Goal: Task Accomplishment & Management: Manage account settings

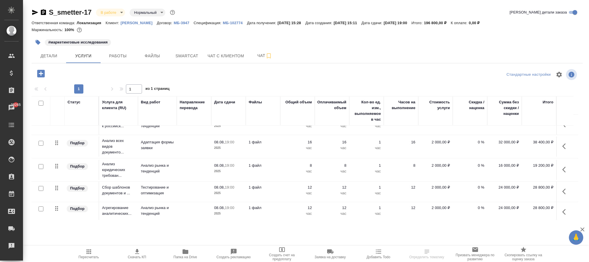
scroll to position [44, 0]
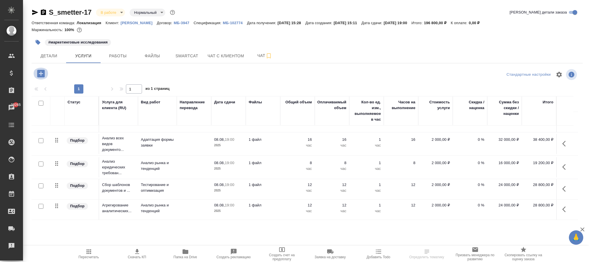
click at [41, 73] on icon "button" at bounding box center [41, 73] width 10 height 10
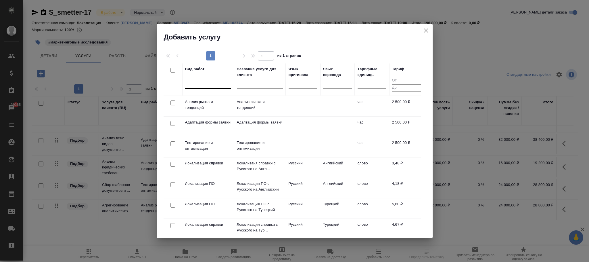
click at [205, 82] on div at bounding box center [208, 82] width 46 height 8
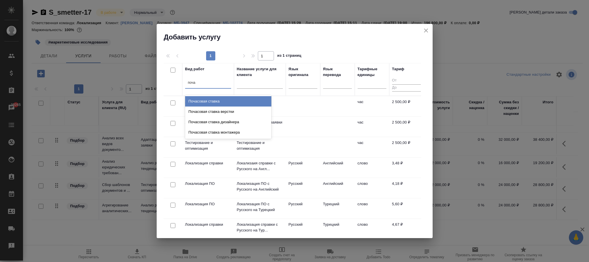
type input "почас"
click at [219, 102] on div "Почасовая ставка" at bounding box center [228, 101] width 86 height 10
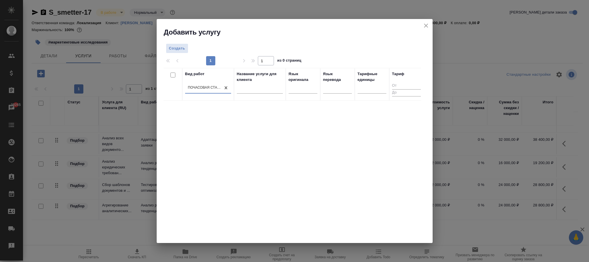
click at [429, 26] on icon "close" at bounding box center [426, 25] width 7 height 7
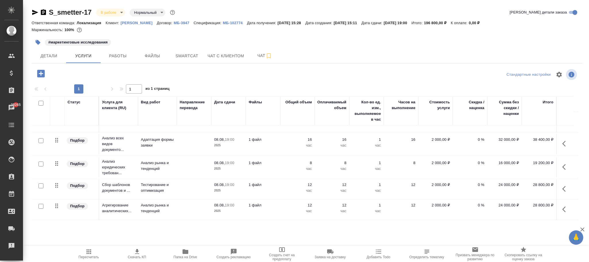
click at [174, 22] on p "МБ-3947" at bounding box center [184, 23] width 20 height 4
click at [39, 74] on icon "button" at bounding box center [40, 73] width 7 height 7
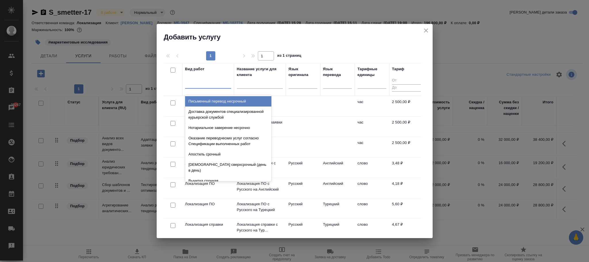
click at [202, 85] on div at bounding box center [208, 82] width 46 height 8
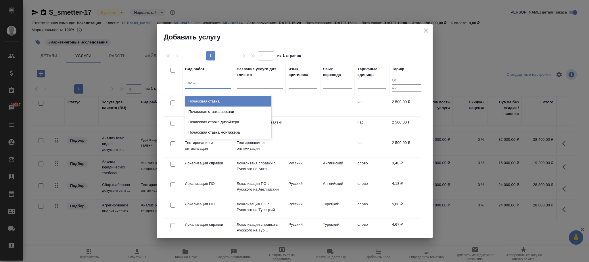
type input "почас"
click at [202, 98] on div "Почасовая ставка" at bounding box center [228, 101] width 86 height 10
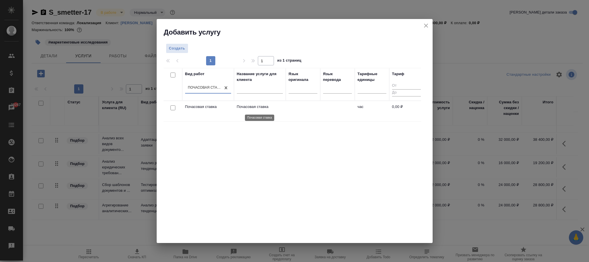
click at [246, 107] on p "Почасовая ставка" at bounding box center [260, 107] width 46 height 6
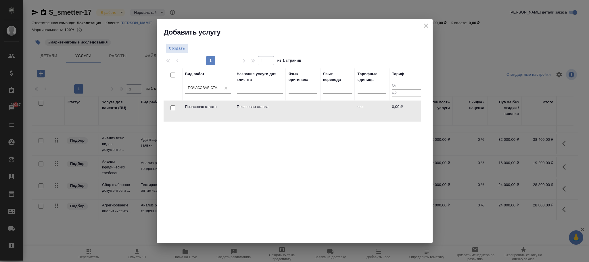
click at [343, 109] on td at bounding box center [337, 111] width 34 height 20
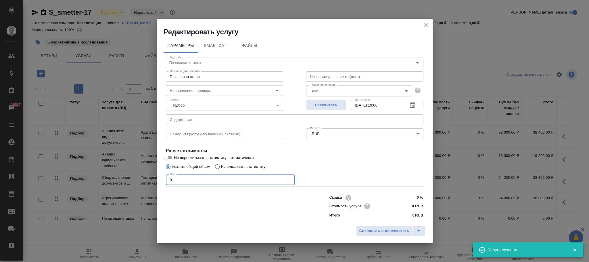
drag, startPoint x: 187, startPoint y: 184, endPoint x: 149, endPoint y: 185, distance: 38.8
click at [147, 184] on div "Редактировать услугу Параметры SmartCat Файлы Вид работ Почасовая ставка Вид ра…" at bounding box center [294, 131] width 589 height 262
type input "1"
click at [386, 228] on span "Сохранить и пересчитать" at bounding box center [384, 230] width 50 height 7
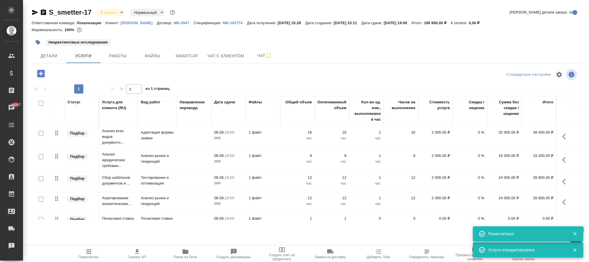
scroll to position [65, 0]
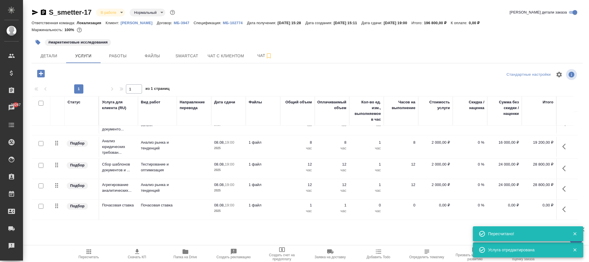
click at [562, 206] on icon "button" at bounding box center [565, 209] width 7 height 7
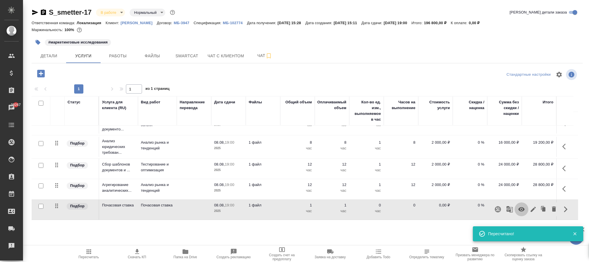
click at [521, 206] on icon "button" at bounding box center [521, 209] width 7 height 7
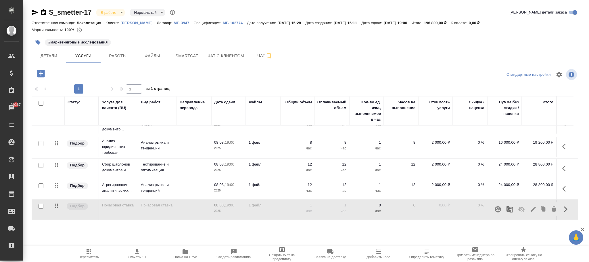
click at [92, 254] on icon "button" at bounding box center [88, 251] width 7 height 7
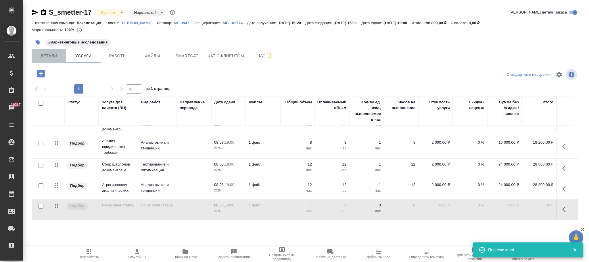
click at [47, 54] on span "Детали" at bounding box center [49, 55] width 28 height 7
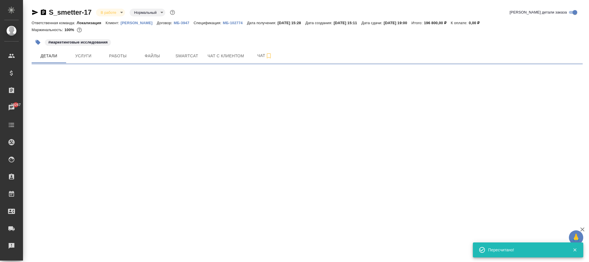
select select "RU"
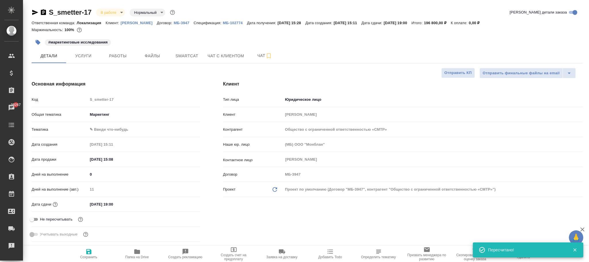
type textarea "x"
click at [88, 255] on span "Сохранить" at bounding box center [88, 257] width 17 height 4
type textarea "x"
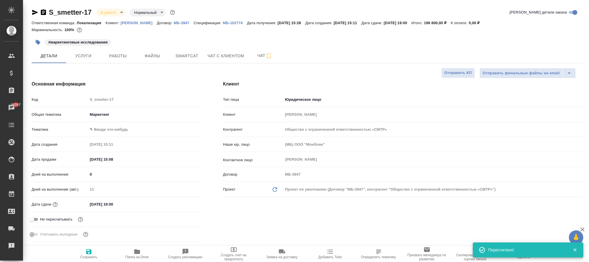
type textarea "x"
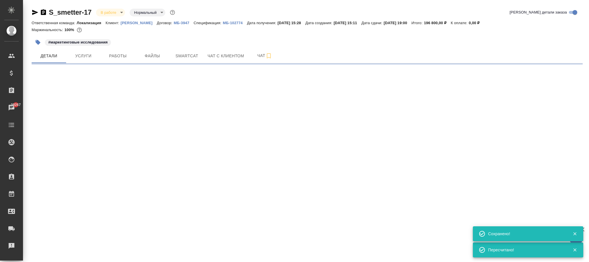
select select "RU"
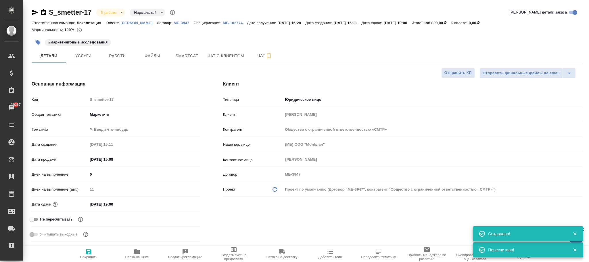
type textarea "x"
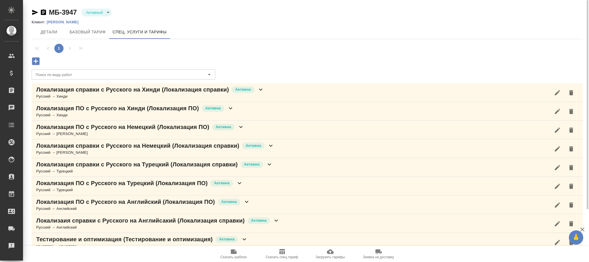
click at [39, 58] on icon "button" at bounding box center [35, 60] width 7 height 7
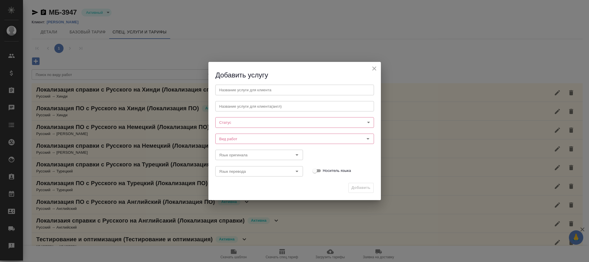
click at [239, 120] on body "🙏 .cls-1 fill:#fff; AWATERA Фокина Наталья n.fokina Клиенты Спецификации Заказы…" at bounding box center [294, 131] width 589 height 262
click at [242, 128] on li "Активна" at bounding box center [294, 132] width 159 height 10
type input "active"
click at [230, 141] on input "Вид работ" at bounding box center [285, 138] width 136 height 7
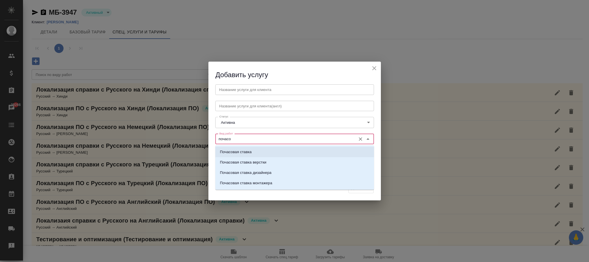
click at [255, 153] on li "Почасовая ставка" at bounding box center [294, 152] width 159 height 10
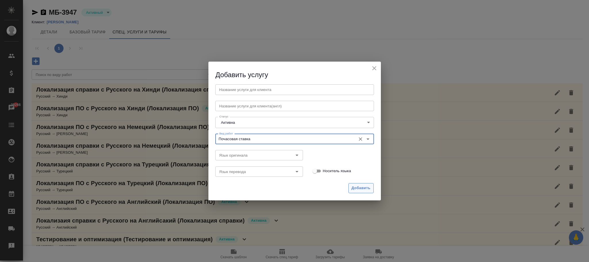
type input "Почасовая ставка"
click at [360, 185] on span "Добавить" at bounding box center [361, 188] width 19 height 7
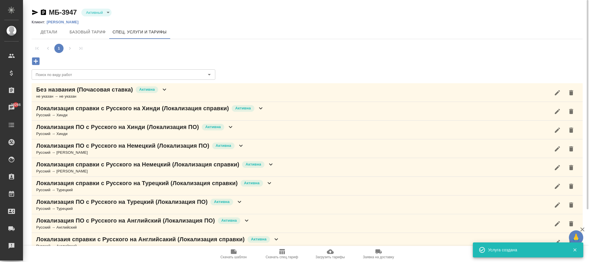
click at [167, 89] on icon at bounding box center [164, 89] width 7 height 7
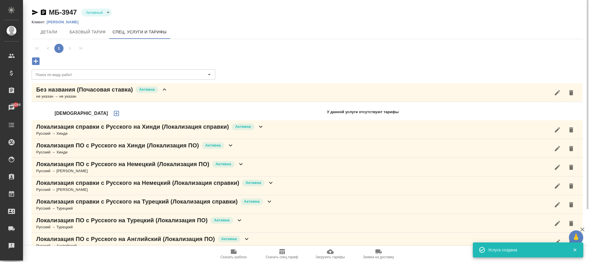
click at [554, 91] on icon "button" at bounding box center [557, 92] width 7 height 7
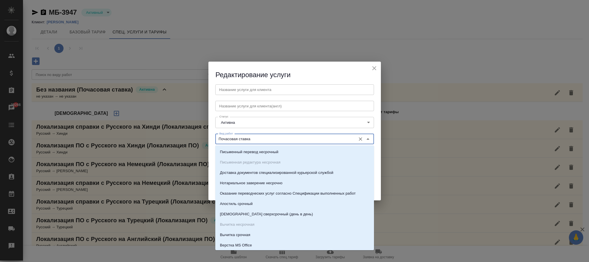
drag, startPoint x: 234, startPoint y: 140, endPoint x: 207, endPoint y: 139, distance: 26.7
click at [207, 140] on div "Редактирование услуги Название услуги для клиента Название услуги для клиента Н…" at bounding box center [294, 131] width 589 height 262
click at [226, 72] on span "Редактирование услуги" at bounding box center [253, 75] width 75 height 8
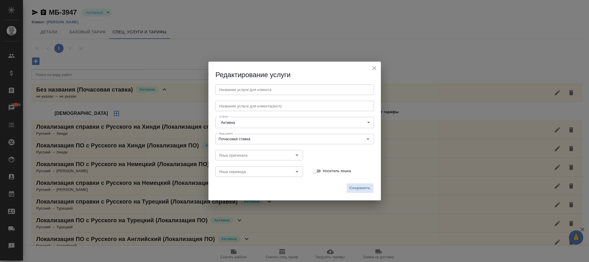
click at [232, 86] on input "text" at bounding box center [294, 89] width 159 height 10
paste input "Почасовая ставка"
type input "Почасовая ставка"
click at [361, 187] on span "Сохранить" at bounding box center [360, 188] width 21 height 7
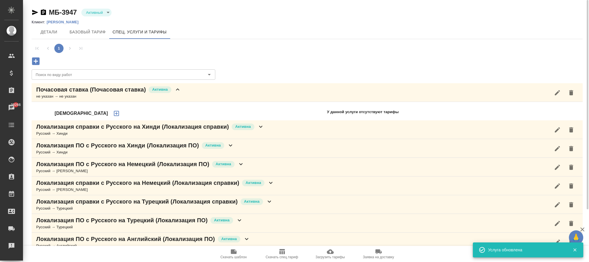
click at [113, 112] on icon "button" at bounding box center [116, 113] width 7 height 7
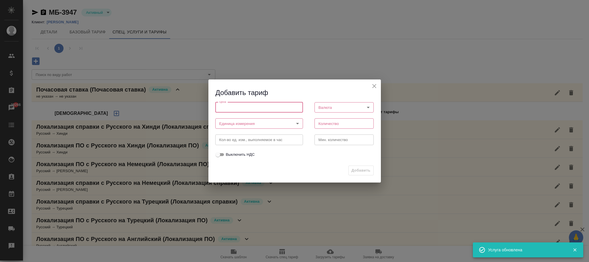
click at [241, 108] on input "number" at bounding box center [259, 107] width 88 height 10
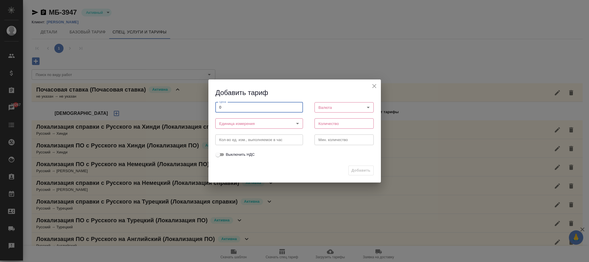
type input "0"
click at [231, 123] on body "🙏 .cls-1 fill:#fff; AWATERA Фокина Наталья n.fokina Клиенты Спецификации Заказы…" at bounding box center [294, 131] width 589 height 262
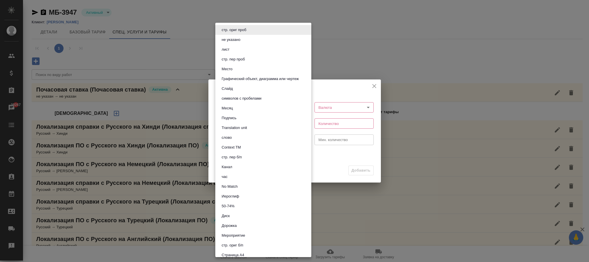
click at [226, 175] on button "час" at bounding box center [224, 176] width 9 height 6
type input "5a8b1489cc6b4906c91bfd93"
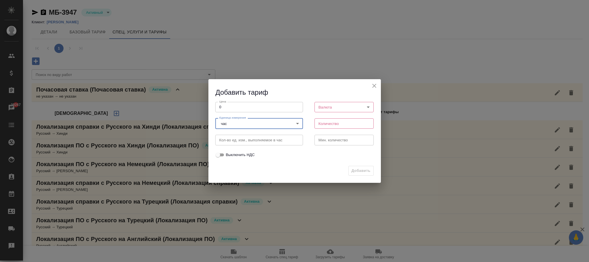
click at [329, 107] on body "🙏 .cls-1 fill:#fff; AWATERA Фокина Наталья n.fokina Клиенты Спецификации Заказы…" at bounding box center [294, 131] width 589 height 262
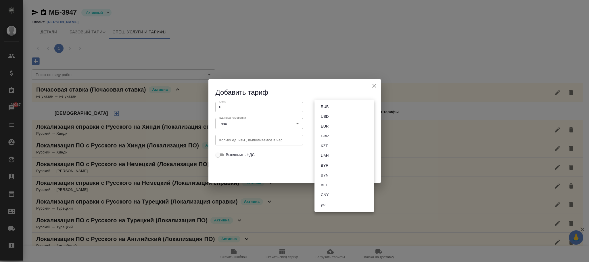
click at [327, 106] on button "RUB" at bounding box center [324, 106] width 11 height 6
type input "RUB"
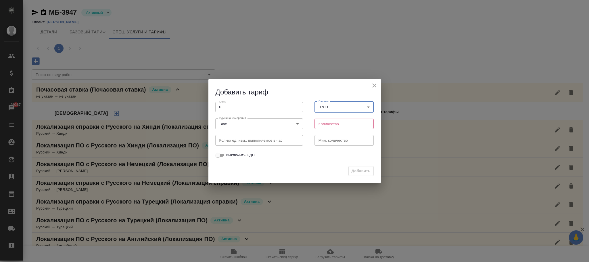
click at [323, 122] on input "number" at bounding box center [344, 123] width 60 height 10
type input "1"
click at [356, 166] on button "Добавить" at bounding box center [360, 171] width 25 height 10
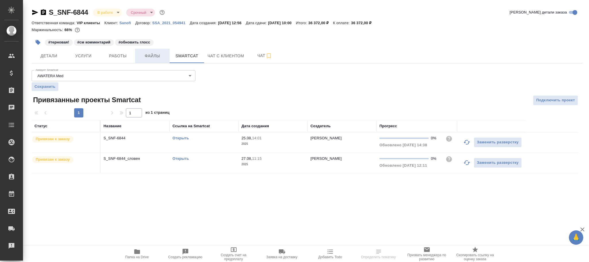
click at [156, 57] on span "Файлы" at bounding box center [153, 55] width 28 height 7
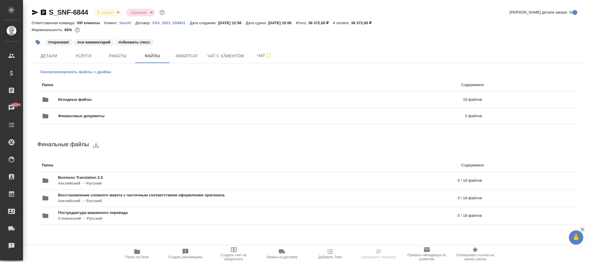
click at [74, 70] on span "Синхронизировать файлы с драйва" at bounding box center [75, 72] width 71 height 6
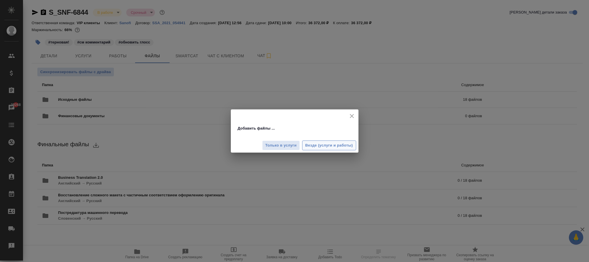
click at [326, 147] on span "Везде (услуги и работы)" at bounding box center [329, 145] width 48 height 7
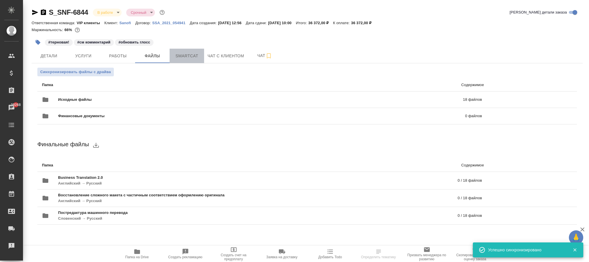
click at [189, 56] on span "Smartcat" at bounding box center [187, 55] width 28 height 7
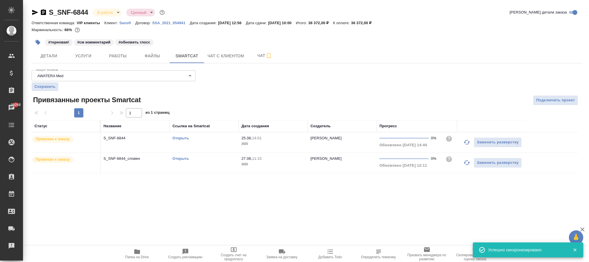
click at [262, 140] on p "14:01" at bounding box center [256, 138] width 9 height 4
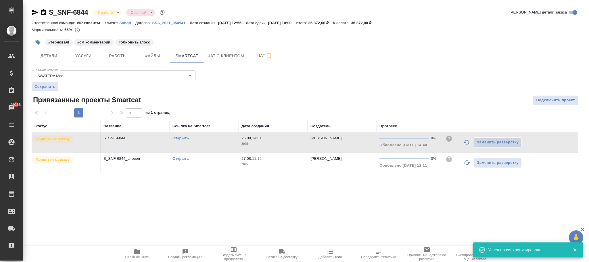
click at [262, 140] on p "14:01" at bounding box center [256, 138] width 9 height 4
click at [278, 165] on p "2025" at bounding box center [272, 164] width 63 height 6
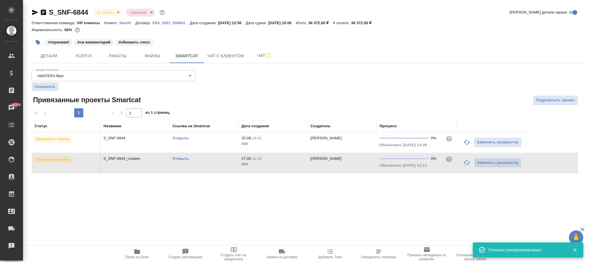
click at [278, 165] on p "2025" at bounding box center [272, 164] width 63 height 6
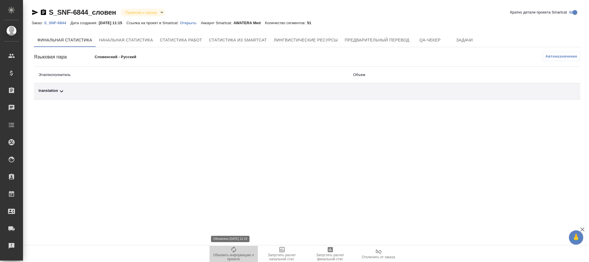
click at [234, 247] on icon "button" at bounding box center [233, 249] width 5 height 6
